Goal: Share content: Share content

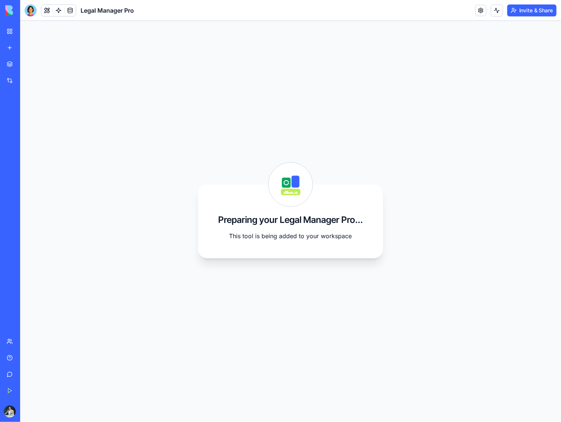
click at [97, 11] on span "Legal Manager Pro" at bounding box center [107, 10] width 53 height 9
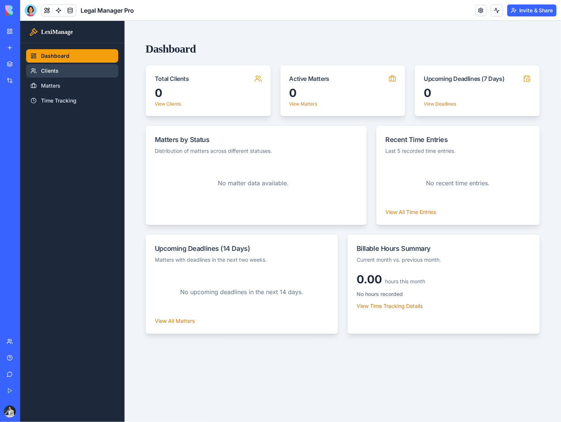
click at [53, 71] on link "Clients" at bounding box center [72, 70] width 92 height 13
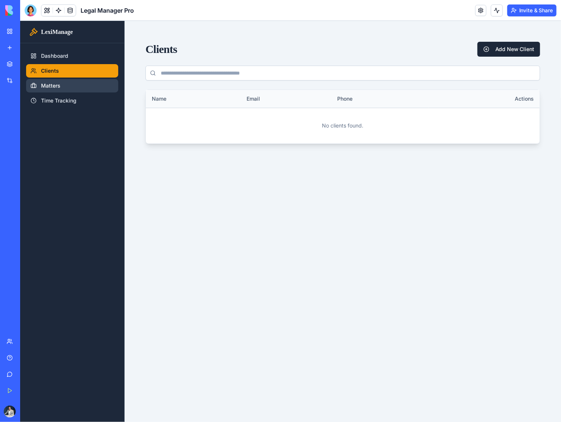
click at [54, 87] on link "Matters" at bounding box center [72, 85] width 92 height 13
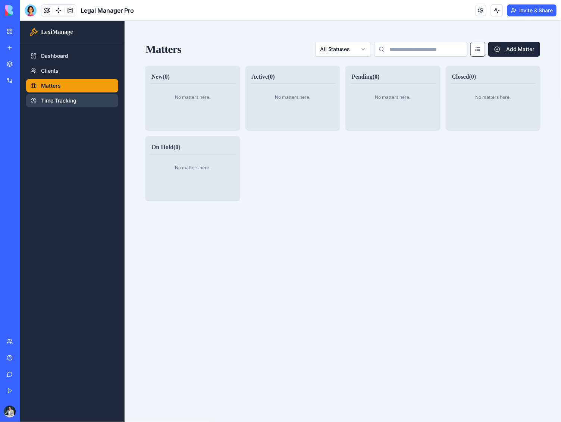
click at [54, 100] on link "Time Tracking" at bounding box center [72, 100] width 92 height 13
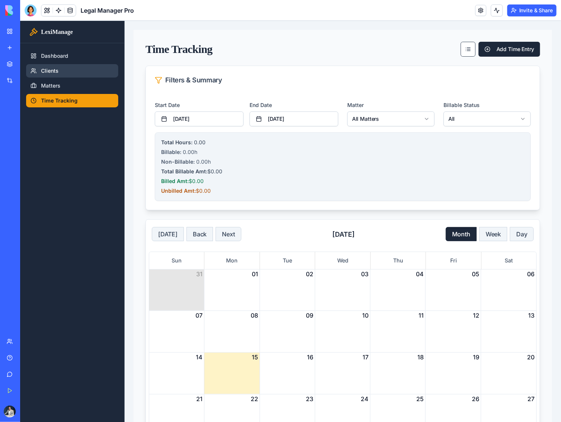
click at [54, 71] on link "Clients" at bounding box center [72, 70] width 92 height 13
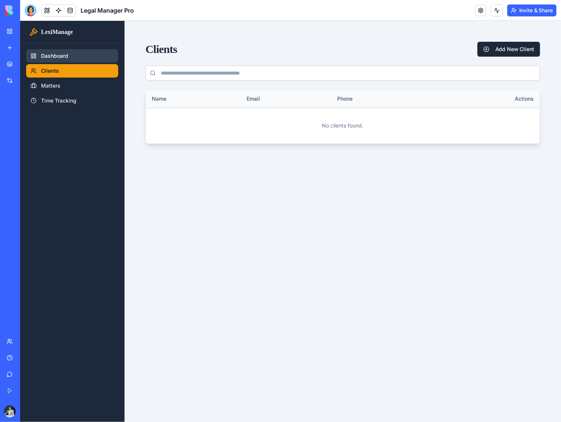
click at [55, 60] on link "Dashboard" at bounding box center [72, 55] width 92 height 13
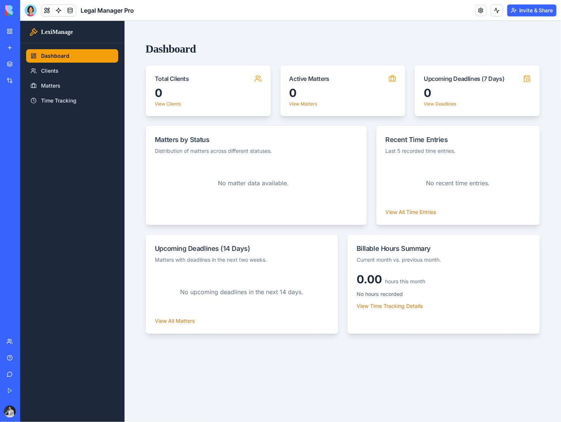
click at [13, 47] on link "New app" at bounding box center [17, 47] width 30 height 15
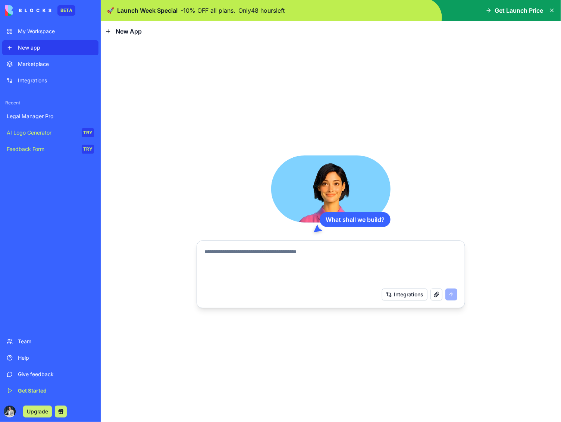
click at [256, 260] on textarea at bounding box center [331, 267] width 253 height 36
click at [258, 259] on textarea at bounding box center [331, 267] width 253 height 36
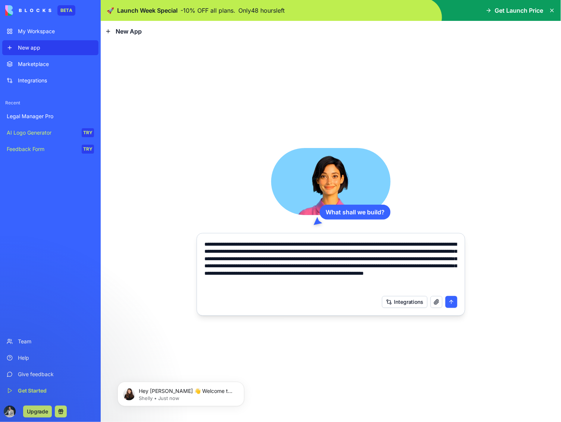
type textarea "**********"
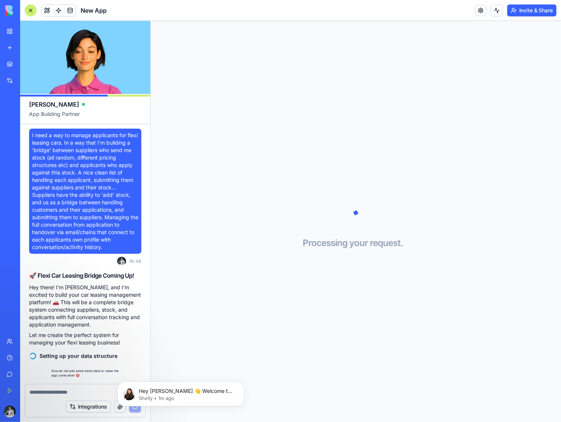
scroll to position [29, 0]
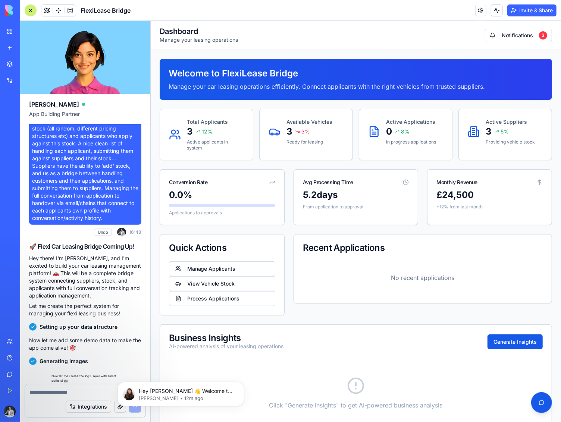
scroll to position [326, 0]
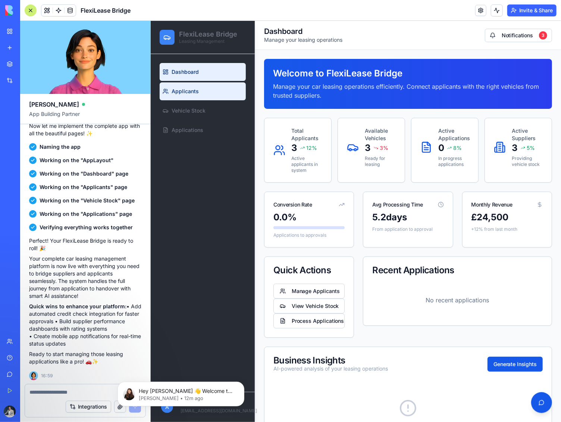
click at [184, 98] on link "Applicants" at bounding box center [202, 91] width 86 height 18
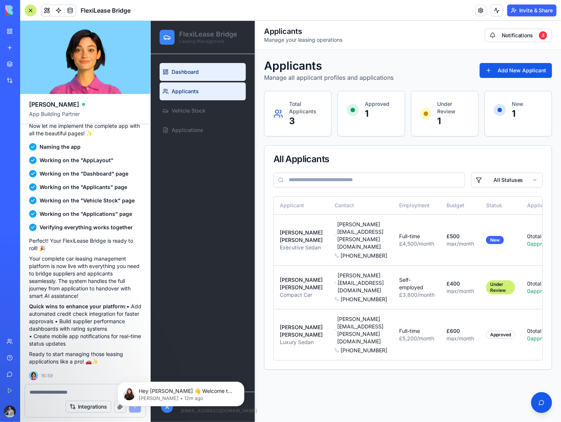
click at [189, 74] on span "Dashboard" at bounding box center [184, 71] width 27 height 7
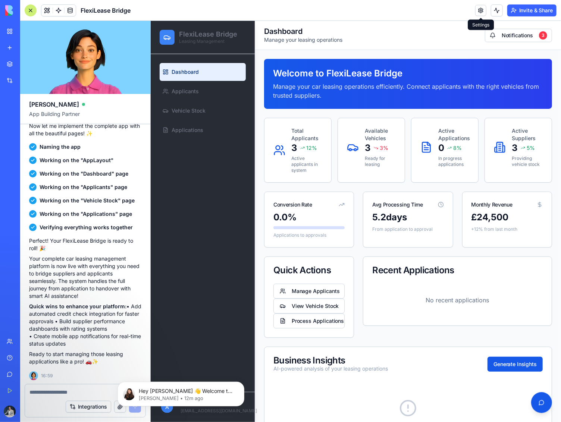
click at [375, 34] on header "Toggle Sidebar Dashboard Manage your leasing operations Notifications 3" at bounding box center [408, 35] width 306 height 29
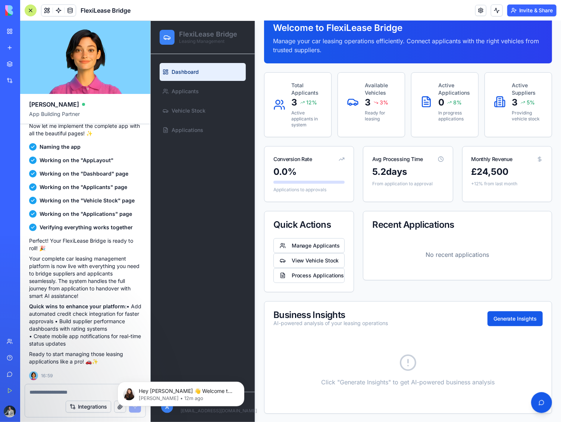
click at [205, 417] on html "Hey [PERSON_NAME] 👋 Welcome to Blocks 🙌 I'm here if you have any questions! [PE…" at bounding box center [180, 392] width 149 height 52
click at [226, 415] on body "Hey [PERSON_NAME] 👋 Welcome to Blocks 🙌 I'm here if you have any questions! [PE…" at bounding box center [180, 392] width 143 height 46
click at [220, 412] on body "Hey [PERSON_NAME] 👋 Welcome to Blocks 🙌 I'm here if you have any questions! [PE…" at bounding box center [180, 392] width 143 height 46
click at [245, 382] on button "Dismiss notification" at bounding box center [242, 384] width 10 height 10
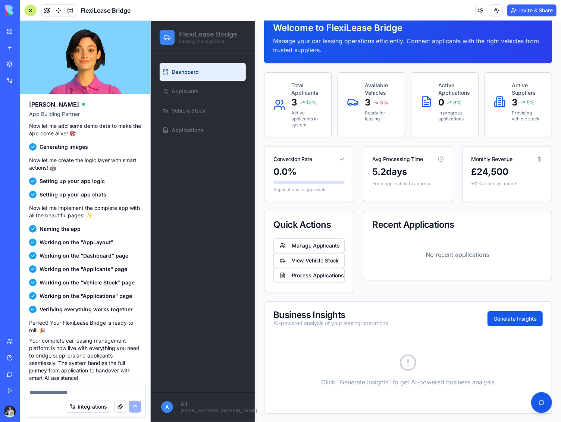
scroll to position [326, 0]
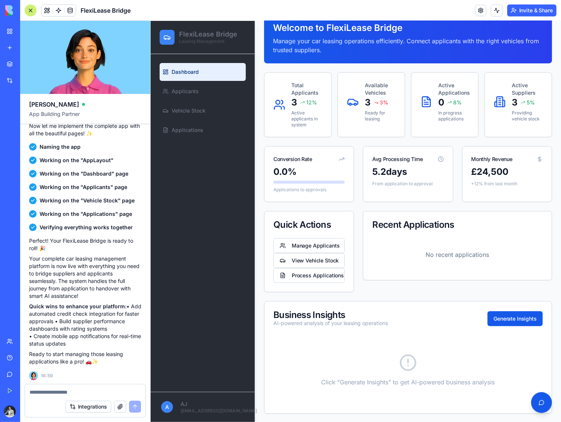
click at [333, 74] on div "Total Applicants 3 12 % Active applicants in system Available Vehicles 3 3 % Re…" at bounding box center [408, 104] width 288 height 65
click at [303, 100] on icon at bounding box center [302, 102] width 4 height 4
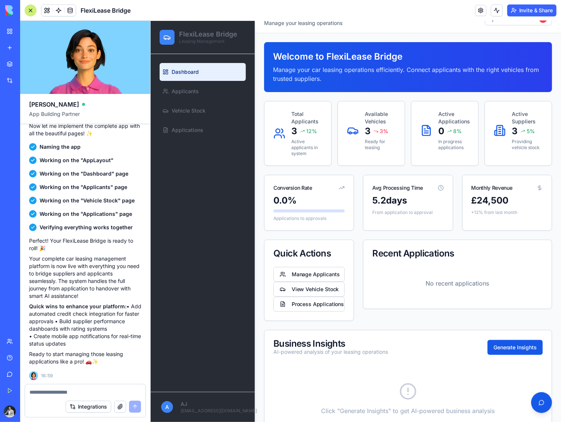
scroll to position [0, 0]
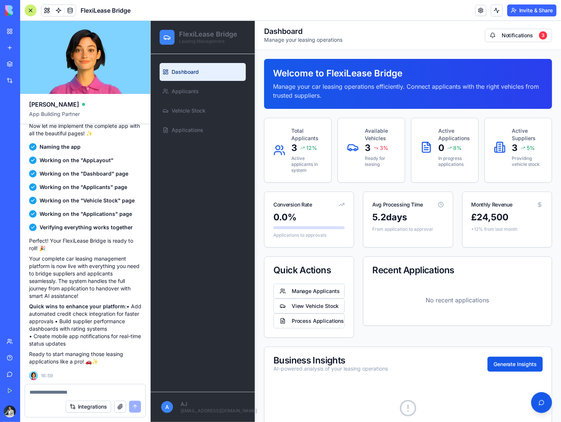
click at [362, 79] on div "Welcome to FlexiLease Bridge Manage your car leasing operations efficiently. Co…" at bounding box center [408, 84] width 288 height 50
click at [542, 6] on button "Invite & Share" at bounding box center [532, 10] width 49 height 12
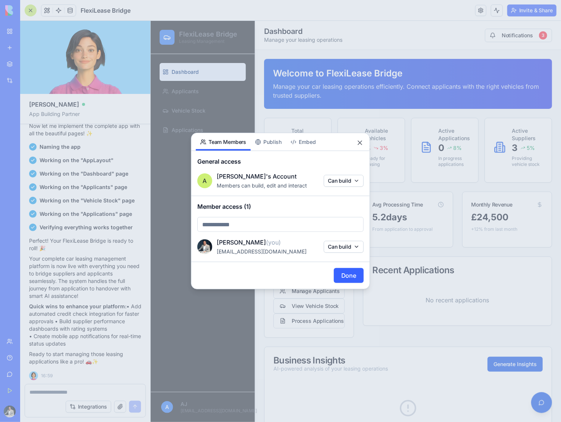
click at [274, 142] on div "Share App Team Members Publish Embed General access A AJ's Account Members can …" at bounding box center [280, 211] width 179 height 157
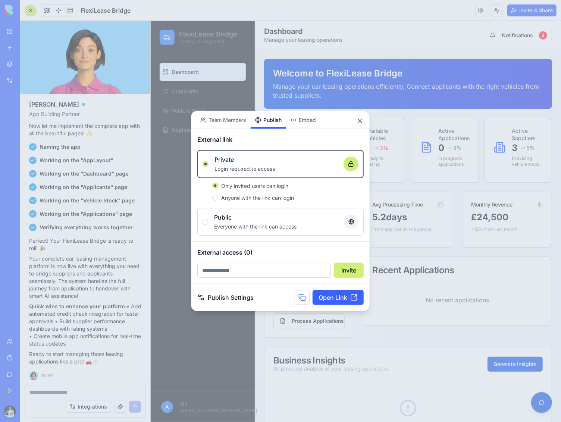
click at [250, 225] on span "Everyone with the link can access" at bounding box center [255, 227] width 82 height 6
click at [208, 225] on button "Public Everyone with the link can access" at bounding box center [205, 222] width 6 height 6
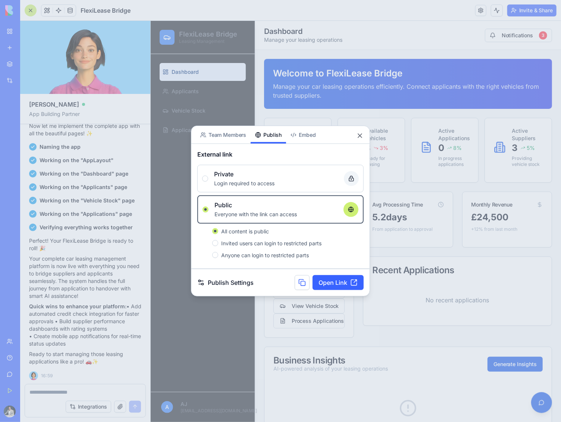
click at [340, 285] on link "Open Link" at bounding box center [338, 282] width 51 height 15
click at [360, 138] on button "Close" at bounding box center [359, 135] width 7 height 7
